Goal: Transaction & Acquisition: Download file/media

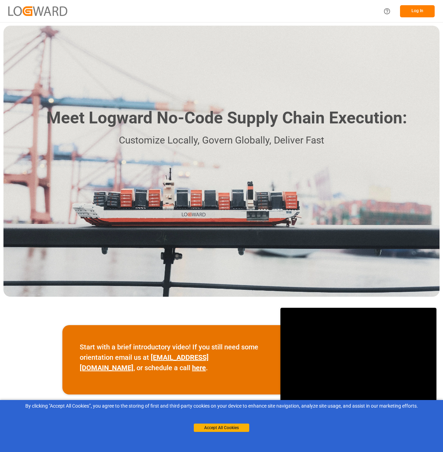
click at [411, 10] on button "Log In" at bounding box center [417, 11] width 35 height 12
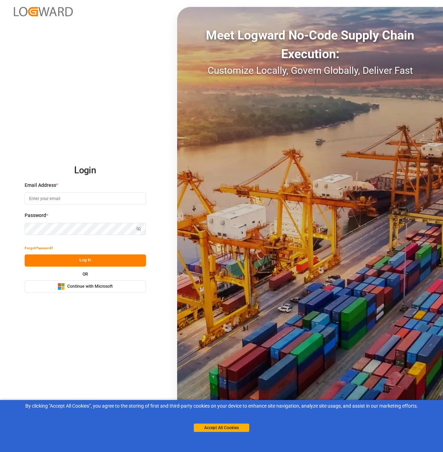
click at [84, 288] on span "Continue with Microsoft" at bounding box center [89, 287] width 45 height 6
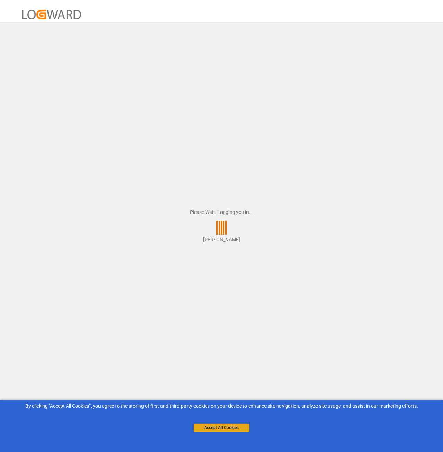
click at [229, 425] on button "Accept All Cookies" at bounding box center [222, 428] width 56 height 8
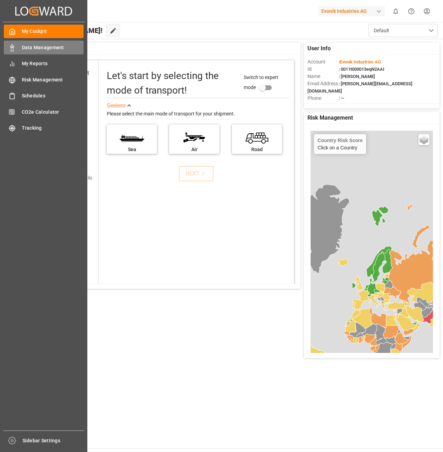
click at [26, 51] on div "Data Management Data Management" at bounding box center [44, 48] width 80 height 14
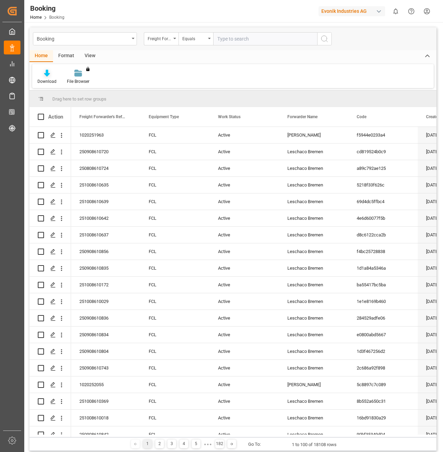
click at [46, 71] on icon at bounding box center [47, 73] width 6 height 7
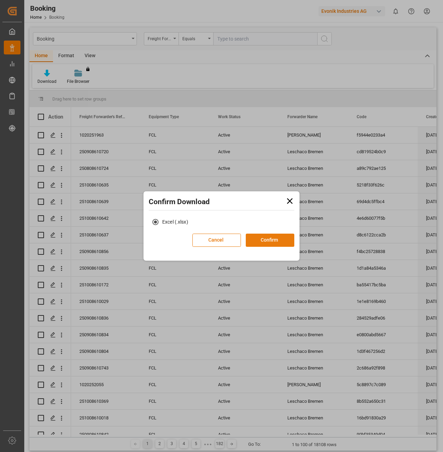
click at [273, 239] on button "Confirm" at bounding box center [270, 240] width 49 height 13
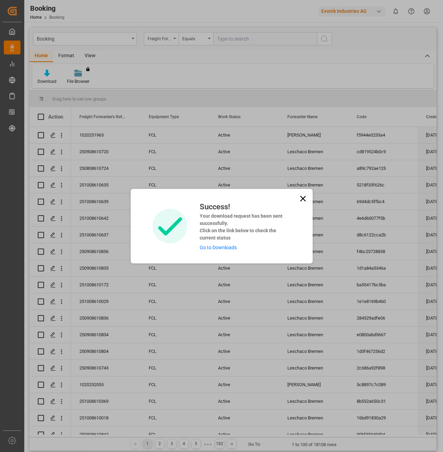
click at [231, 248] on link "Go to Downloads" at bounding box center [218, 248] width 37 height 6
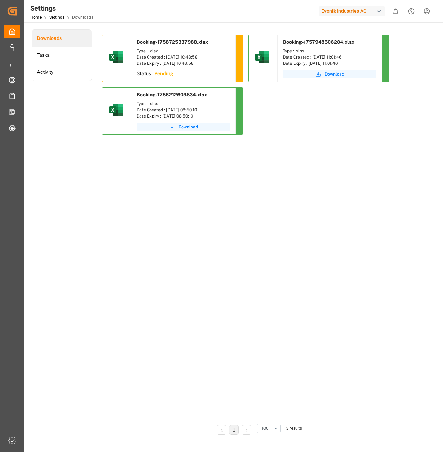
click at [397, 12] on icon "show 0 new notifications" at bounding box center [395, 11] width 7 height 7
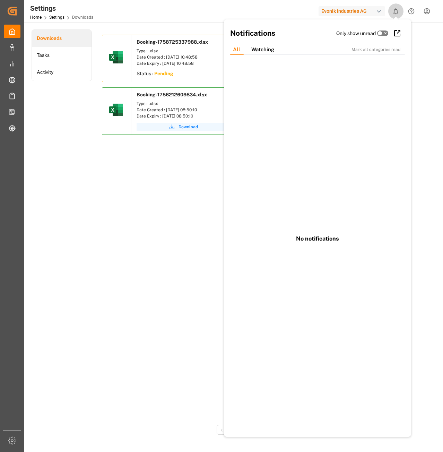
click at [397, 12] on icon "show 0 new notifications" at bounding box center [395, 11] width 7 height 7
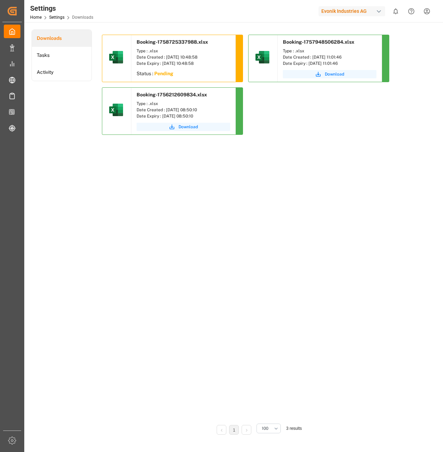
click at [263, 228] on div "Booking-1758725337988.xlsx Type : .xlsx Date Created : [DATE] 10:48:58 Date Exp…" at bounding box center [258, 226] width 312 height 383
click at [246, 184] on div "Booking-1758725337988.xlsx Type : .xlsx Date Created : [DATE] 10:48:58 Date Exp…" at bounding box center [258, 226] width 312 height 383
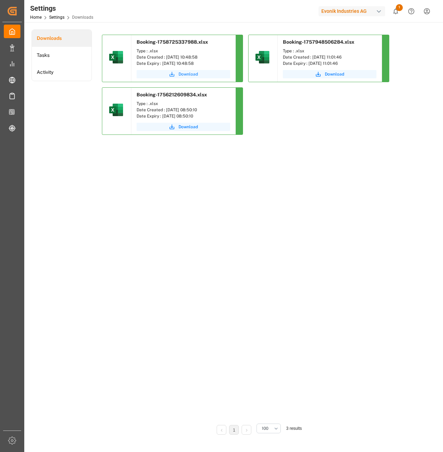
click at [193, 74] on span "Download" at bounding box center [188, 74] width 19 height 6
click at [401, 9] on span "1" at bounding box center [399, 7] width 7 height 7
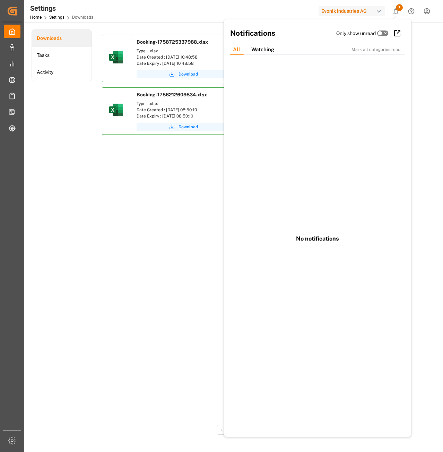
click at [396, 11] on icon "show 1 new notifications" at bounding box center [395, 11] width 7 height 7
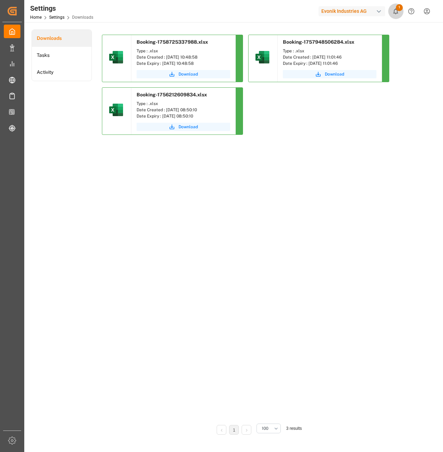
click at [396, 11] on icon "show 1 new notifications" at bounding box center [395, 11] width 7 height 7
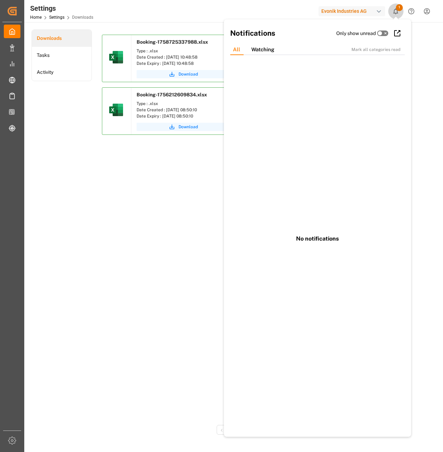
click at [396, 11] on icon "show 1 new notifications" at bounding box center [395, 11] width 7 height 7
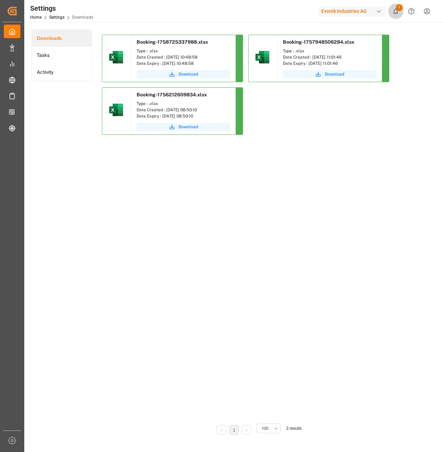
click at [396, 11] on icon "show 1 new notifications" at bounding box center [395, 11] width 7 height 7
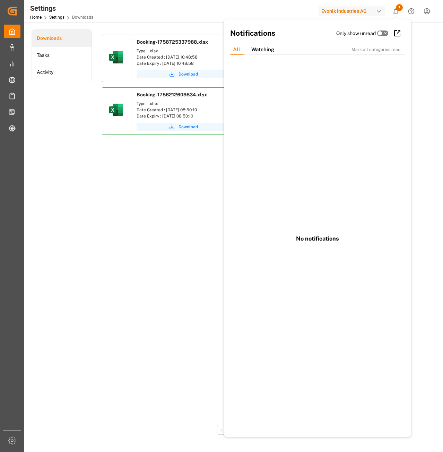
click at [387, 33] on icon at bounding box center [386, 33] width 2 height 2
click at [0, 0] on input "checkbox" at bounding box center [0, 0] width 0 height 0
click at [379, 9] on div "button" at bounding box center [379, 11] width 7 height 7
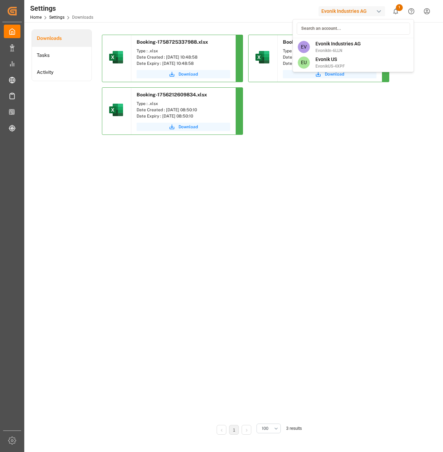
click at [376, 130] on html "Created by potrace 1.15, written by [PERSON_NAME] [DATE]-[DATE] Created by potr…" at bounding box center [221, 226] width 443 height 452
click at [399, 12] on icon "show 1 new notifications" at bounding box center [395, 11] width 7 height 7
